Goal: Task Accomplishment & Management: Manage account settings

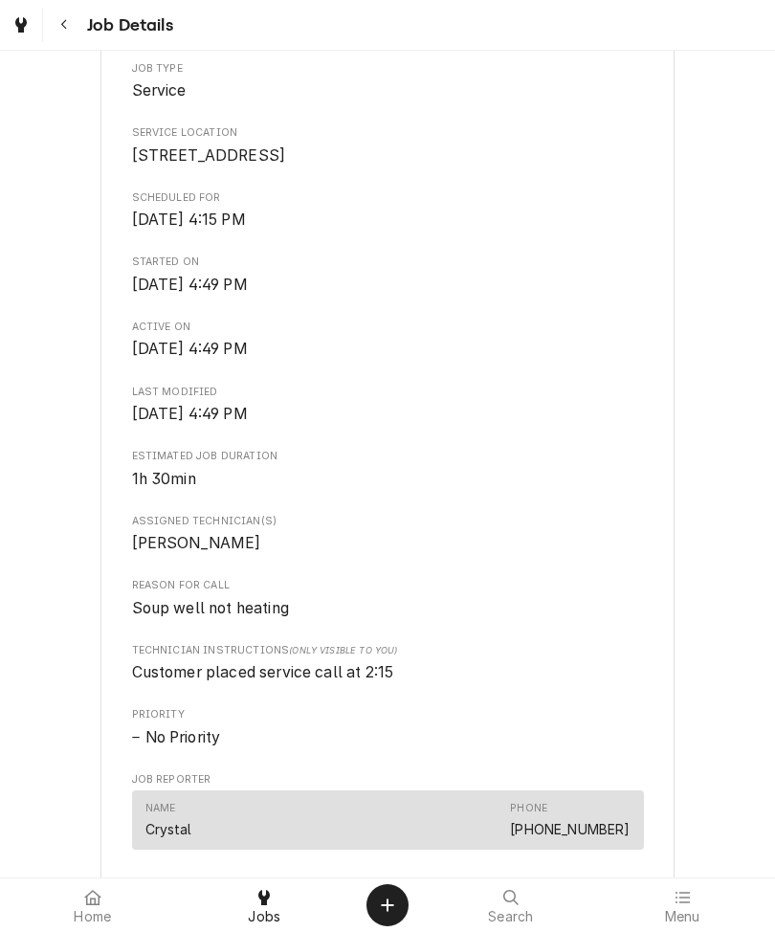
scroll to position [389, 0]
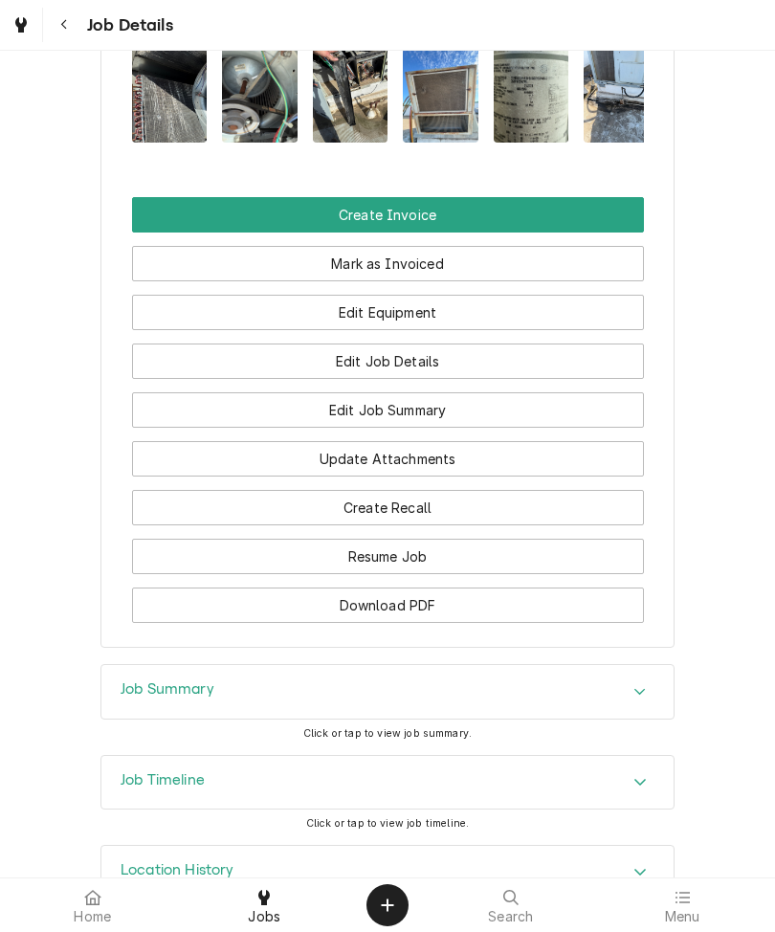
scroll to position [1748, 0]
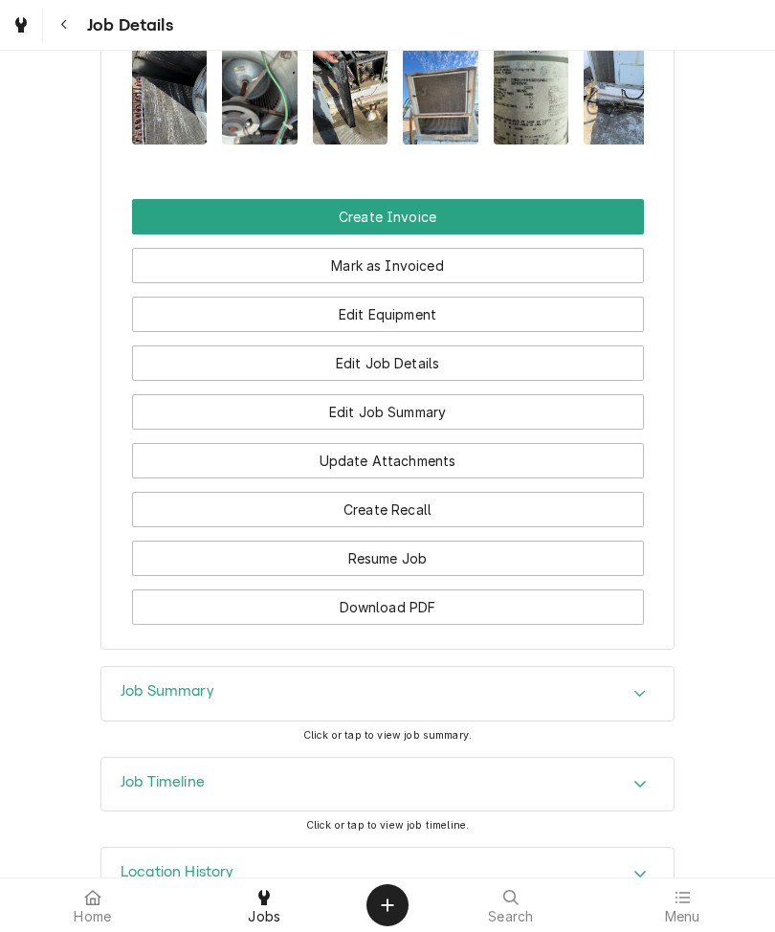
click at [385, 729] on span "Click or tap to view job summary." at bounding box center [387, 735] width 168 height 12
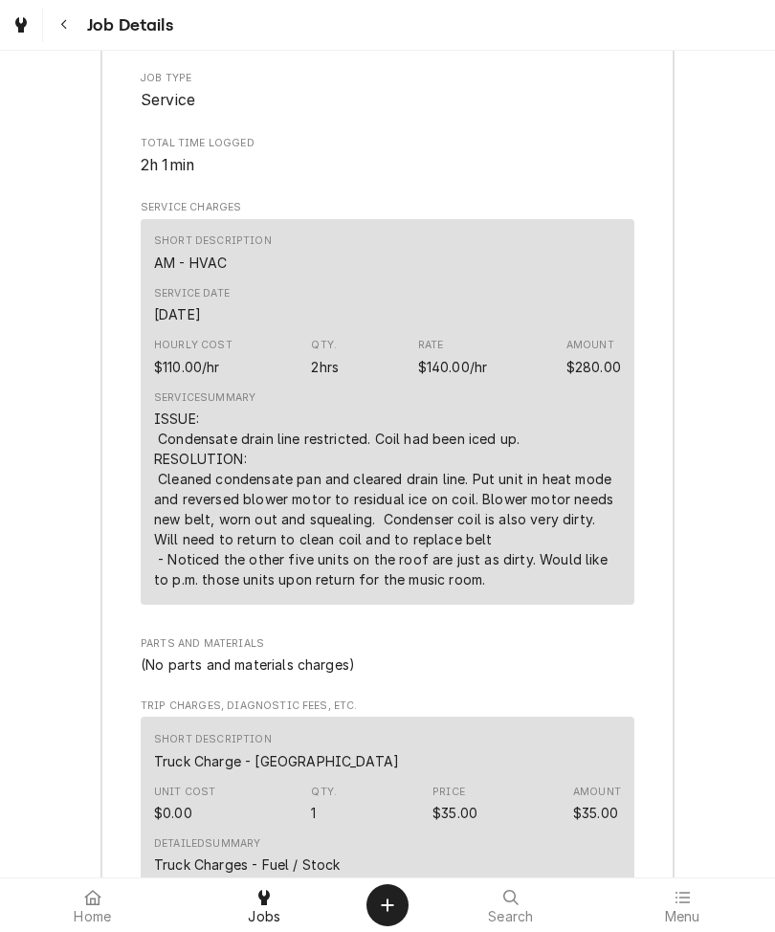
scroll to position [2550, 0]
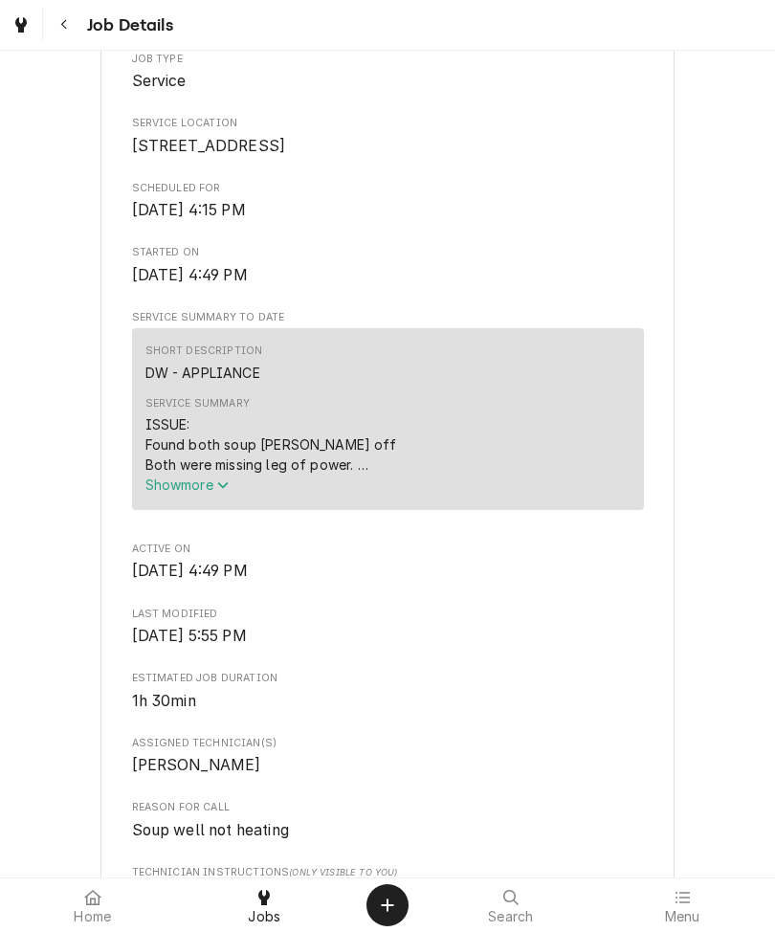
scroll to position [424, 0]
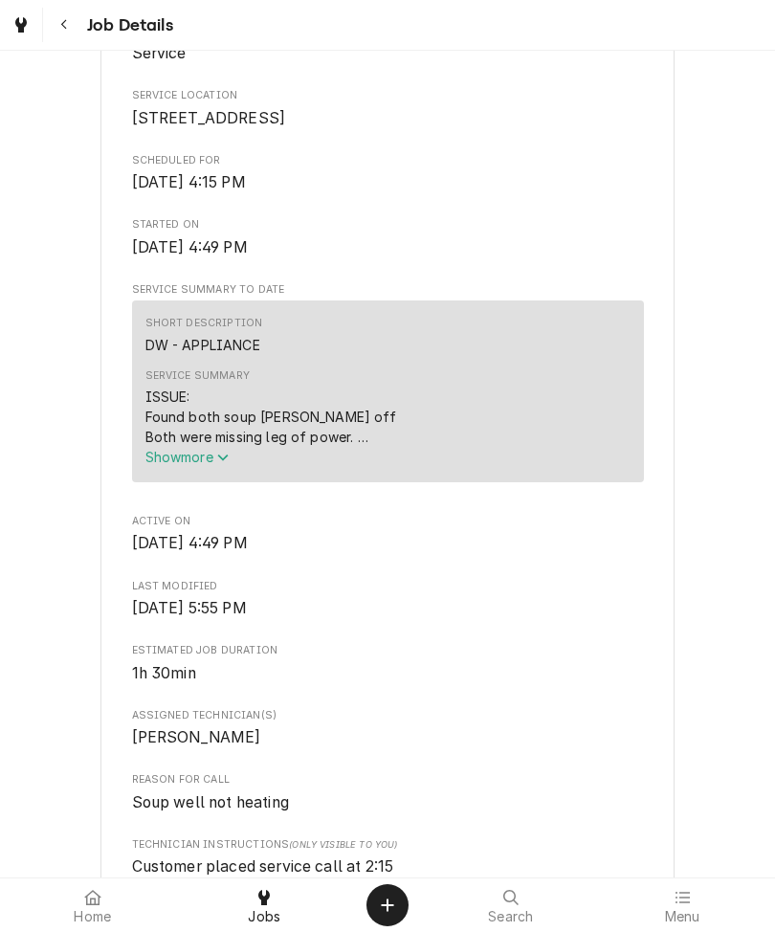
click at [192, 465] on span "Show more" at bounding box center [188, 457] width 84 height 16
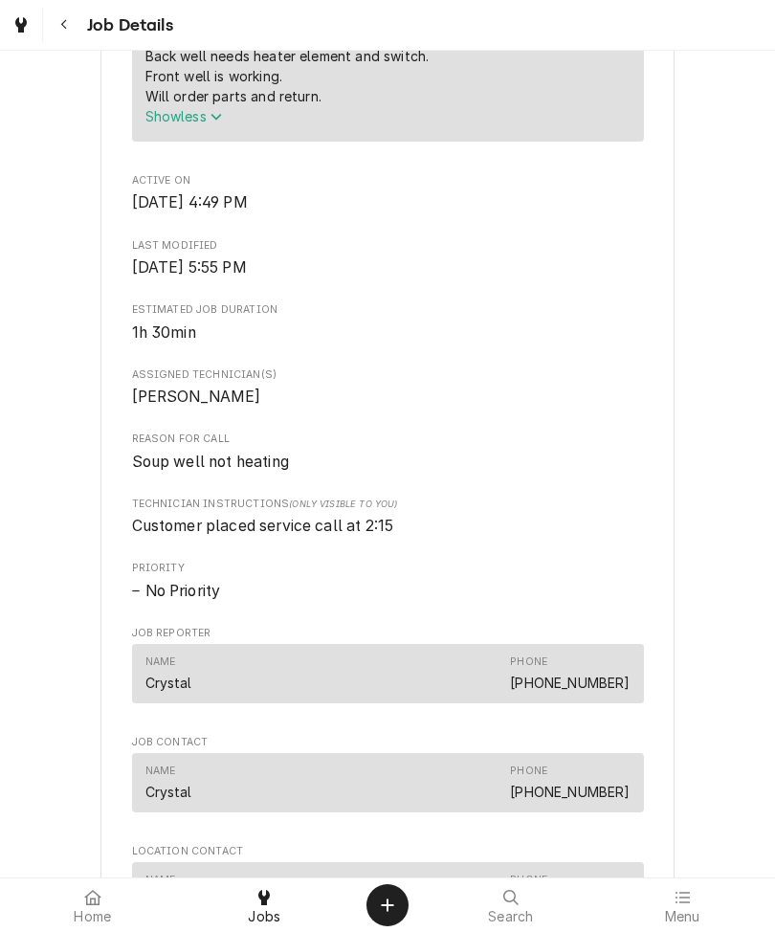
scroll to position [886, 0]
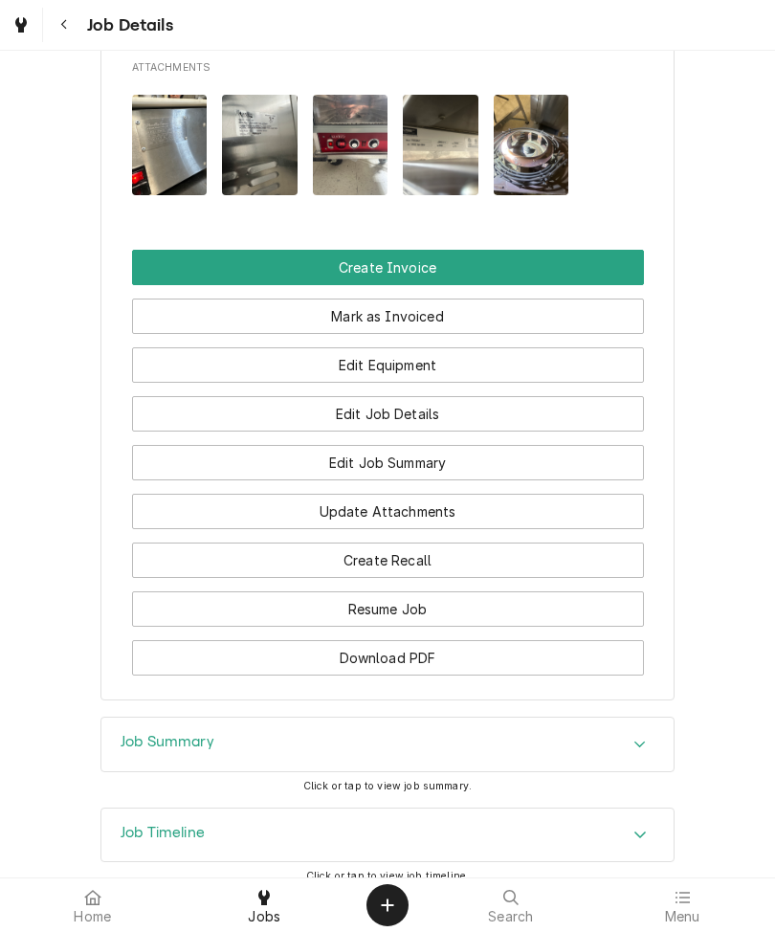
scroll to position [1675, 0]
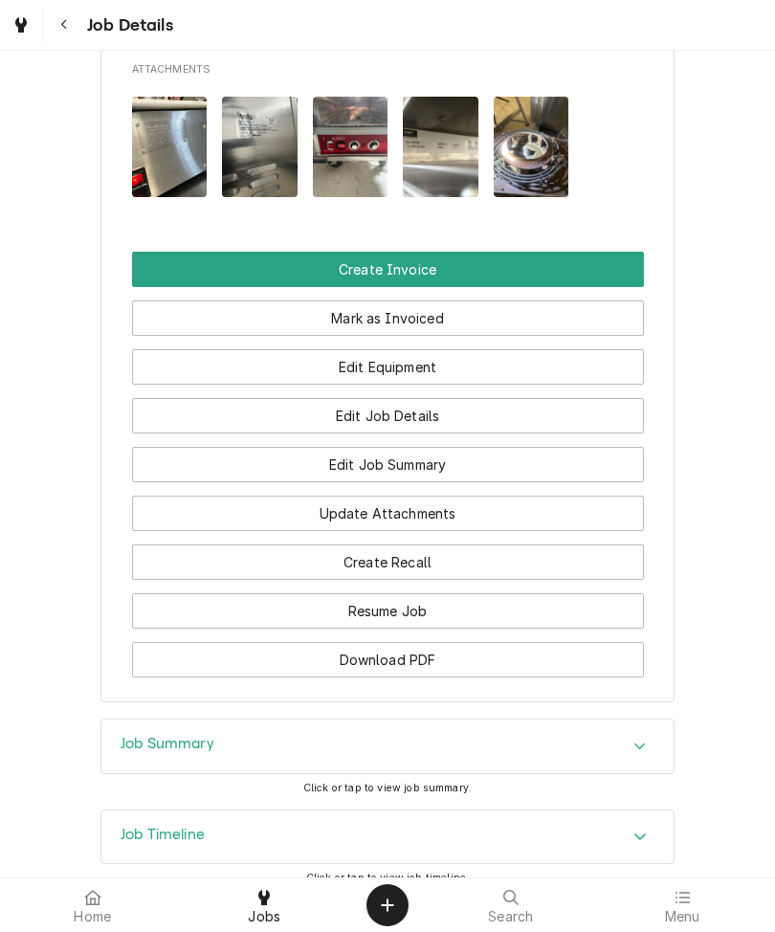
click at [340, 782] on span "Click or tap to view job summary." at bounding box center [387, 788] width 168 height 12
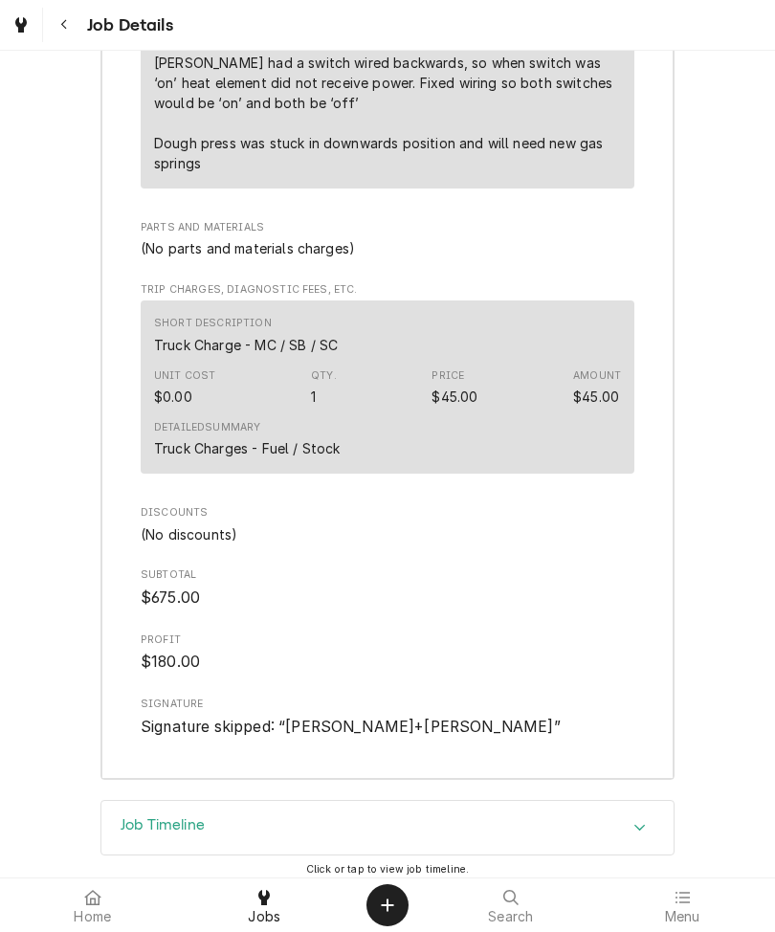
scroll to position [3063, 0]
